Goal: Task Accomplishment & Management: Manage account settings

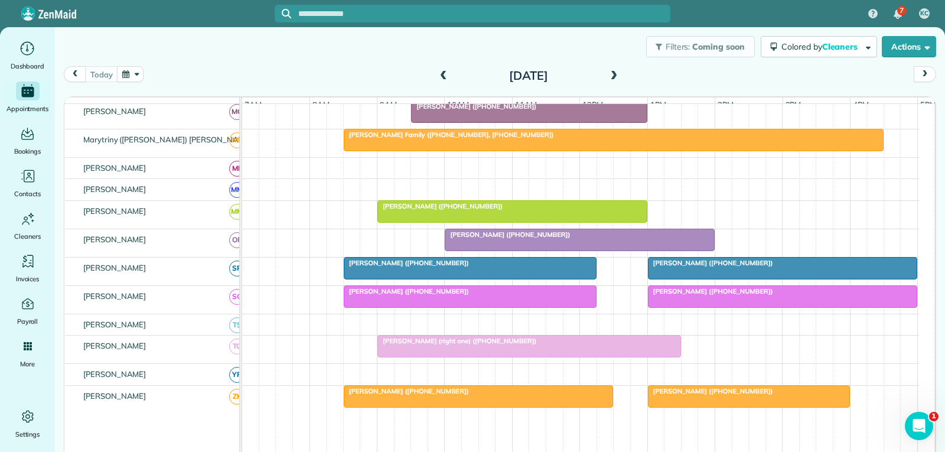
scroll to position [590, 0]
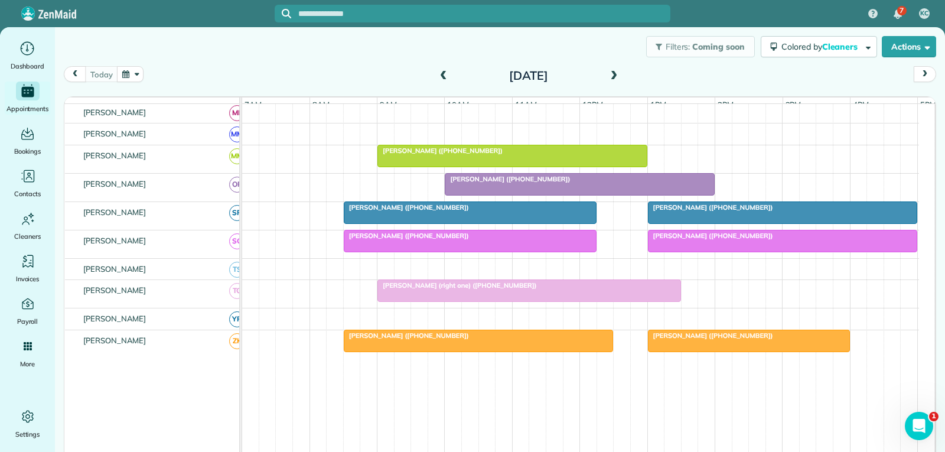
click at [812, 252] on div at bounding box center [782, 240] width 269 height 21
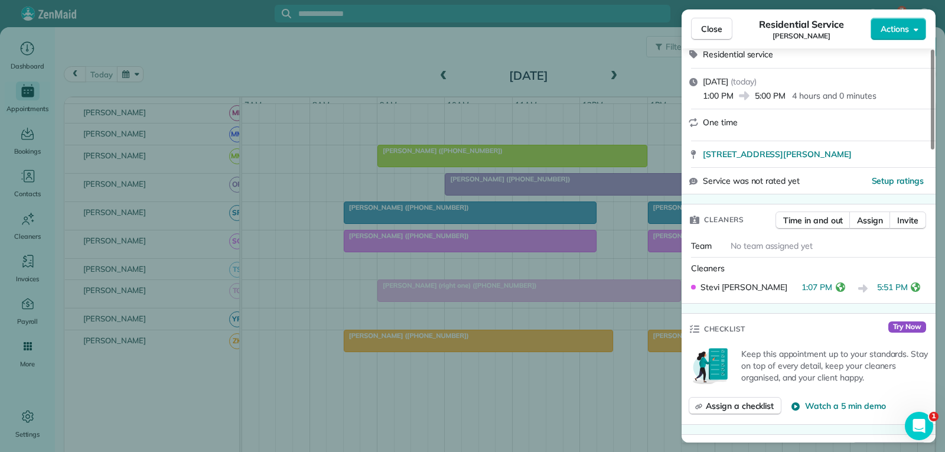
scroll to position [236, 0]
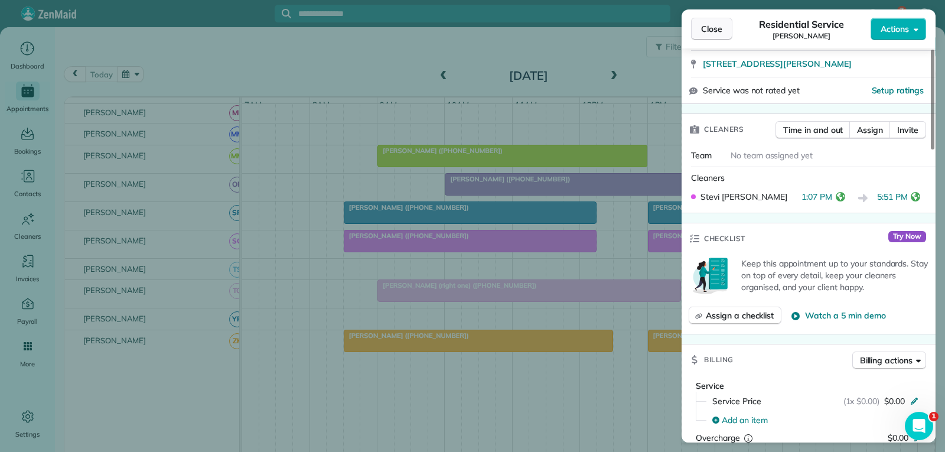
click at [713, 33] on span "Close" at bounding box center [711, 29] width 21 height 12
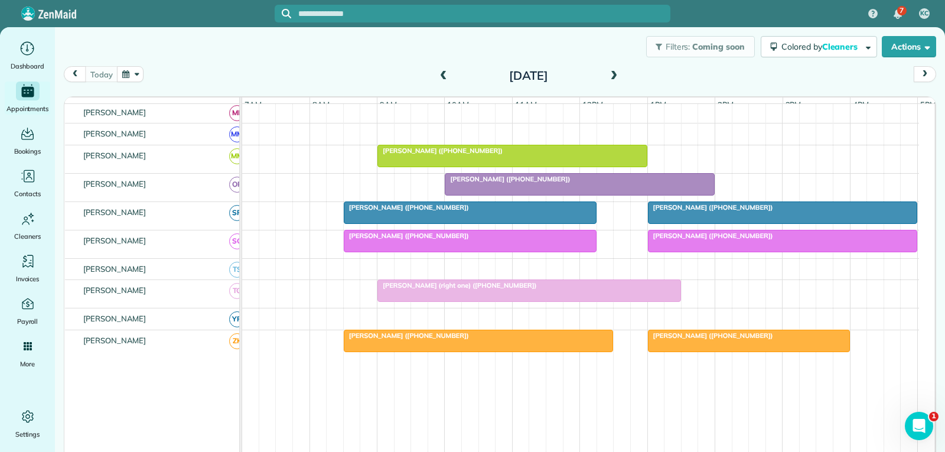
scroll to position [413, 0]
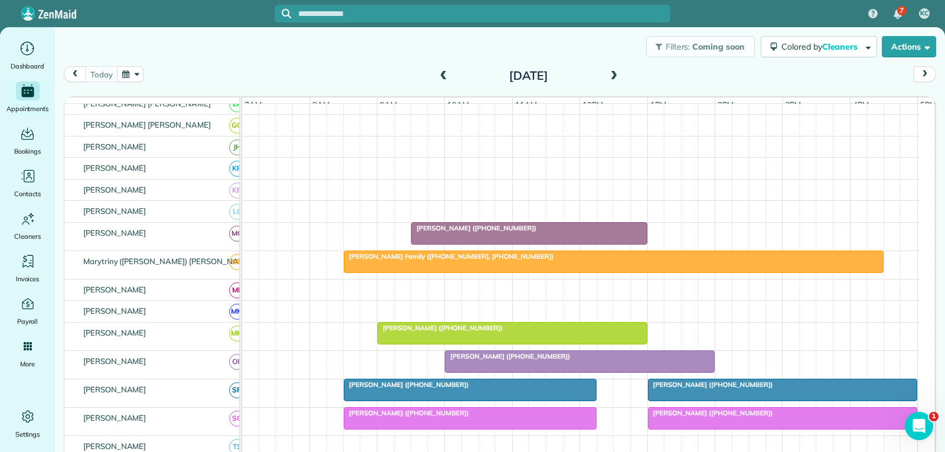
click at [706, 260] on div "[PERSON_NAME] Family ([PHONE_NUMBER], [PHONE_NUMBER])" at bounding box center [613, 256] width 533 height 8
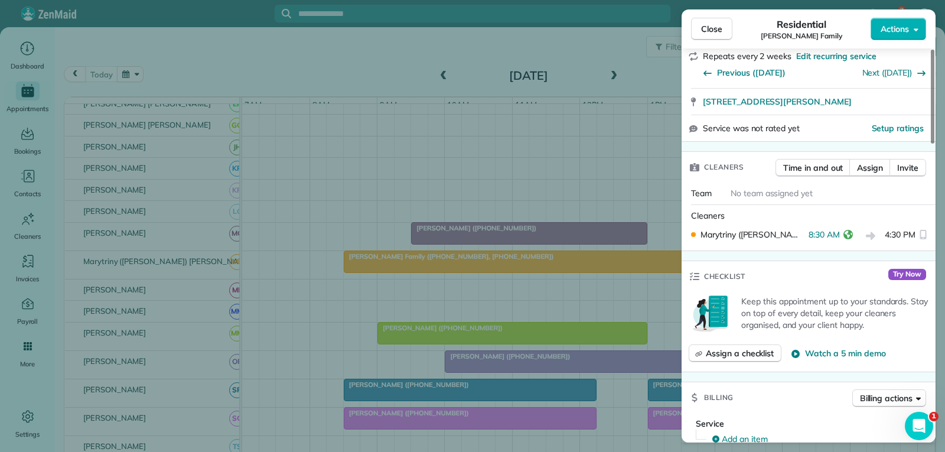
scroll to position [236, 0]
drag, startPoint x: 709, startPoint y: 32, endPoint x: 634, endPoint y: 92, distance: 95.4
click at [709, 32] on span "Close" at bounding box center [711, 29] width 21 height 12
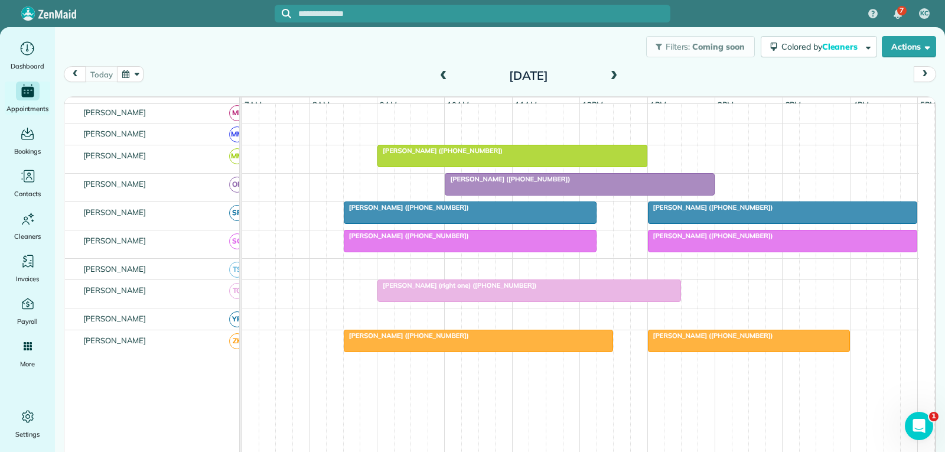
scroll to position [413, 0]
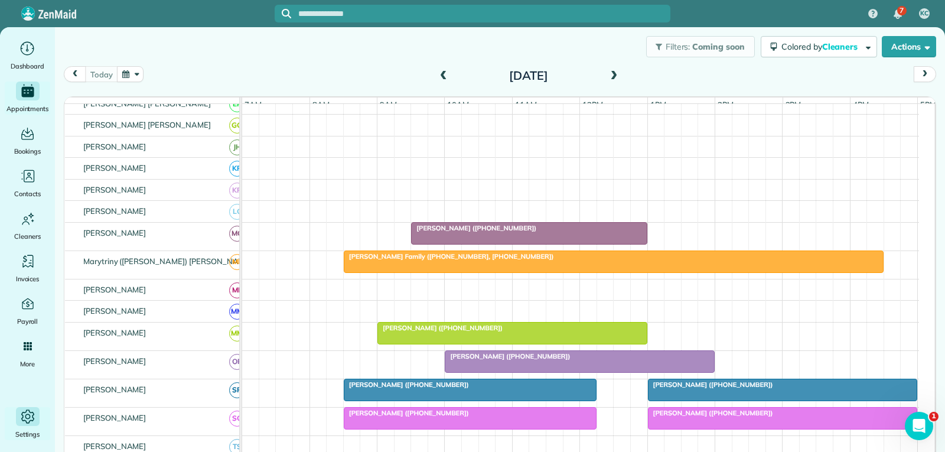
click at [25, 409] on icon "Main" at bounding box center [28, 416] width 18 height 18
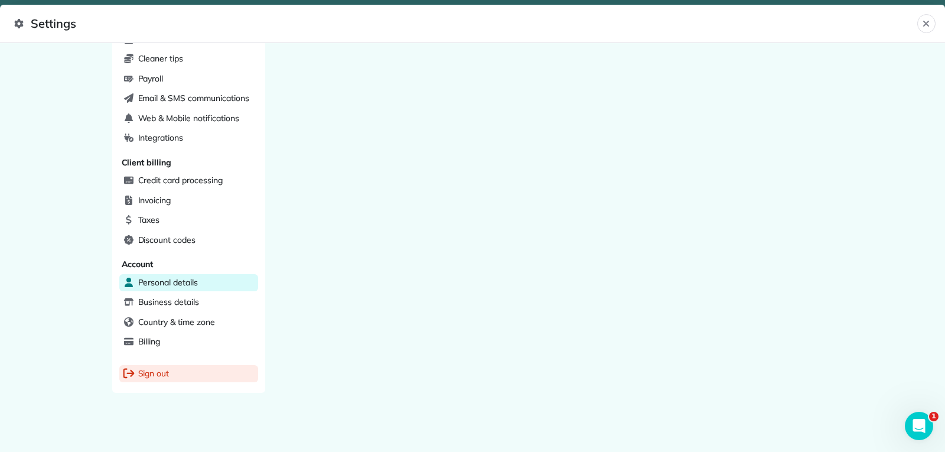
click at [156, 374] on span "Sign out" at bounding box center [153, 373] width 31 height 12
